Goal: Task Accomplishment & Management: Use online tool/utility

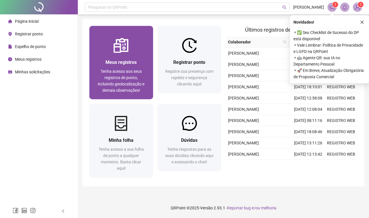
click at [107, 85] on span "Tenha acesso aos seus registros de ponto, incluindo geolocalização e demais obs…" at bounding box center [121, 81] width 47 height 24
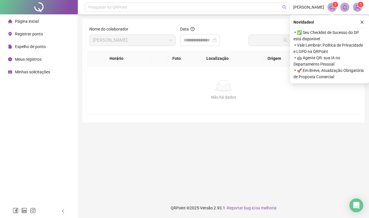
click at [39, 34] on span "Registrar ponto" at bounding box center [29, 34] width 28 height 5
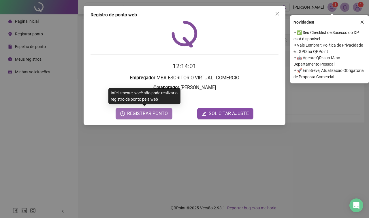
click at [147, 114] on span "REGISTRAR PONTO" at bounding box center [147, 113] width 41 height 7
